Goal: Task Accomplishment & Management: Complete application form

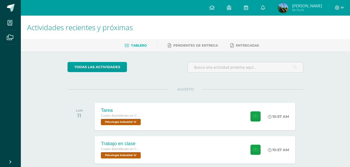
click at [120, 117] on span "Cuarto Bachillerato en CCLL en Diseño Grafico" at bounding box center [120, 116] width 40 height 4
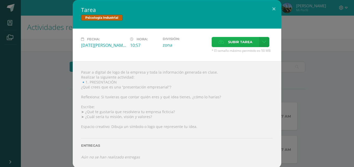
click at [228, 41] on span "Subir tarea" at bounding box center [240, 42] width 24 height 10
click at [0, 0] on input "Subir tarea" at bounding box center [0, 0] width 0 height 0
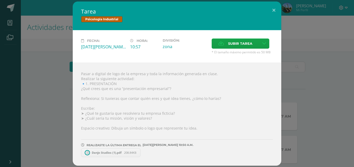
click at [94, 154] on span "Danjo Studios (1).pdf" at bounding box center [106, 153] width 35 height 4
click at [292, 39] on div "Tarea Psicología Industrial Fecha: [DATE][PERSON_NAME] Hora: 10:57 División: zo…" at bounding box center [177, 84] width 350 height 165
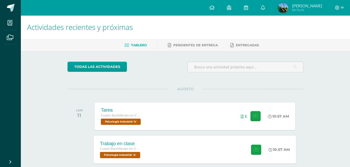
click at [119, 147] on div "Trabajo en clase" at bounding box center [121, 143] width 42 height 5
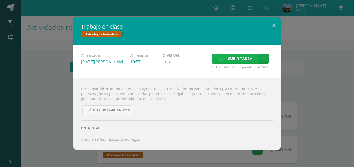
click at [225, 62] on label "Subir tarea" at bounding box center [235, 59] width 47 height 10
click at [0, 0] on input "Subir tarea" at bounding box center [0, 0] width 0 height 0
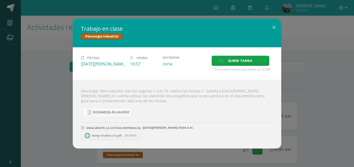
click at [23, 85] on div "Trabajo en clase Psicología Industrial Fecha: [DATE][PERSON_NAME] Hora: 10:57 D…" at bounding box center [177, 84] width 350 height 130
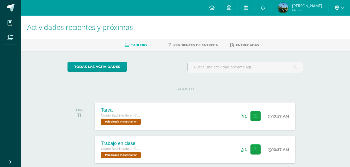
click at [336, 10] on icon at bounding box center [337, 7] width 5 height 5
click at [314, 37] on link "Cerrar sesión" at bounding box center [323, 36] width 41 height 8
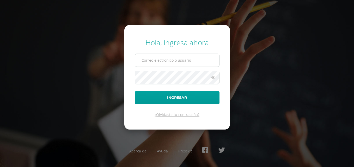
click at [174, 57] on input "text" at bounding box center [177, 60] width 84 height 13
type input "2025037@fatima.edoo.gt"
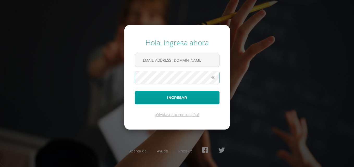
click at [135, 91] on button "Ingresar" at bounding box center [177, 97] width 85 height 13
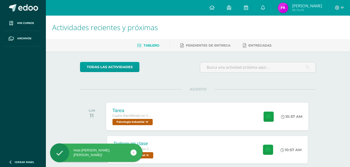
click at [181, 120] on div "Tarea Cuarto Bachillerato en CCLL en Diseño Grafico Psicología Industrial 'A' 1…" at bounding box center [207, 117] width 203 height 28
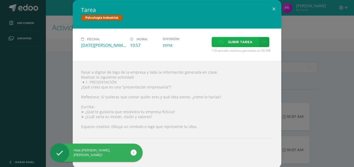
click at [240, 43] on span "Subir tarea" at bounding box center [240, 42] width 24 height 10
click at [0, 0] on input "Subir tarea" at bounding box center [0, 0] width 0 height 0
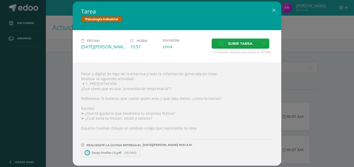
click at [56, 114] on div "Tarea Psicología Industrial Fecha: [DATE][PERSON_NAME] Hora: 10:57 División: zo…" at bounding box center [177, 84] width 350 height 165
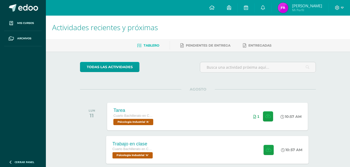
click at [140, 146] on div "Trabajo en clase" at bounding box center [134, 143] width 42 height 5
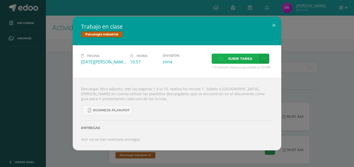
click at [223, 61] on label "Subir tarea" at bounding box center [235, 59] width 47 height 10
click at [0, 0] on input "Subir tarea" at bounding box center [0, 0] width 0 height 0
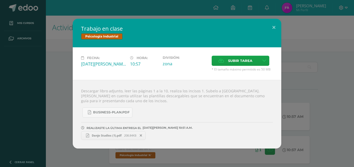
click at [30, 119] on div "Trabajo en clase Psicología Industrial Fecha: [DATE][PERSON_NAME] Hora: 10:57 D…" at bounding box center [177, 84] width 350 height 130
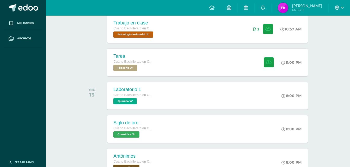
scroll to position [120, 0]
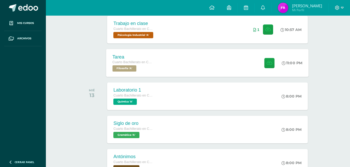
click at [151, 63] on span "Cuarto Bachillerato en CCLL en Diseño Grafico" at bounding box center [133, 63] width 40 height 4
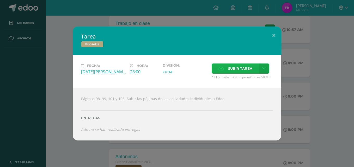
click at [229, 70] on span "Subir tarea" at bounding box center [240, 69] width 24 height 10
click at [0, 0] on input "Subir tarea" at bounding box center [0, 0] width 0 height 0
click at [30, 68] on div "Tarea Filosofía Fecha: [DATE][PERSON_NAME] Hora: 23:00 División: zona" at bounding box center [177, 84] width 350 height 114
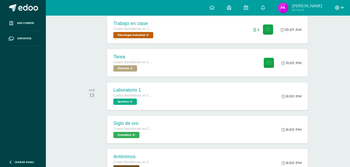
click at [341, 8] on span at bounding box center [339, 8] width 9 height 6
click at [321, 34] on span "Cerrar sesión" at bounding box center [325, 35] width 23 height 5
